Goal: Navigation & Orientation: Find specific page/section

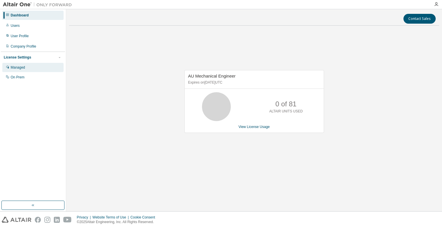
drag, startPoint x: 14, startPoint y: 65, endPoint x: 27, endPoint y: 65, distance: 13.0
click at [14, 65] on div "Managed" at bounding box center [32, 67] width 61 height 9
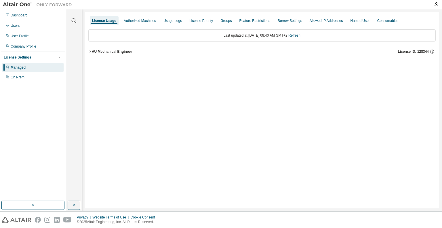
click at [90, 52] on icon "button" at bounding box center [89, 51] width 3 height 3
